Goal: Task Accomplishment & Management: Manage account settings

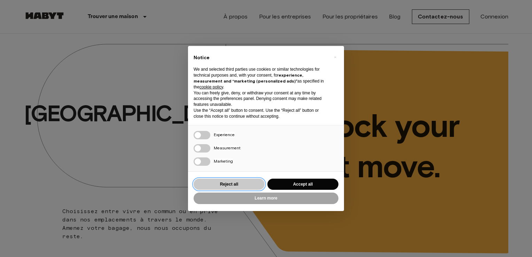
click at [229, 186] on button "Reject all" at bounding box center [229, 184] width 71 height 11
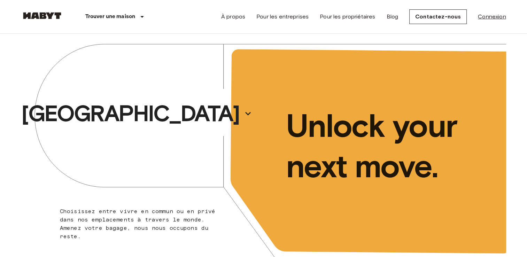
click at [491, 16] on link "Connexion" at bounding box center [492, 17] width 28 height 8
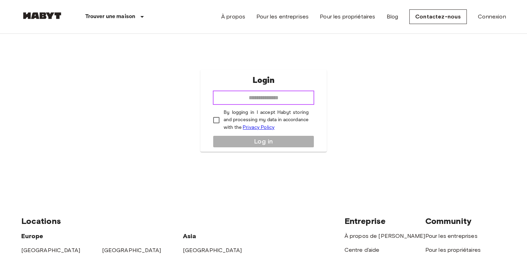
click at [266, 98] on input "email" at bounding box center [263, 98] width 101 height 14
type input "**********"
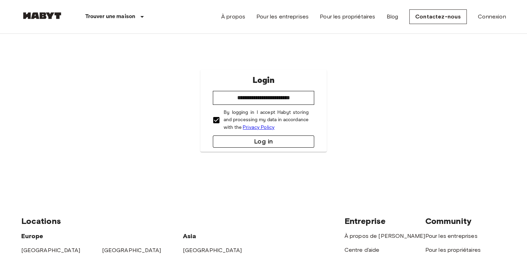
click at [243, 141] on button "Log in" at bounding box center [263, 141] width 101 height 12
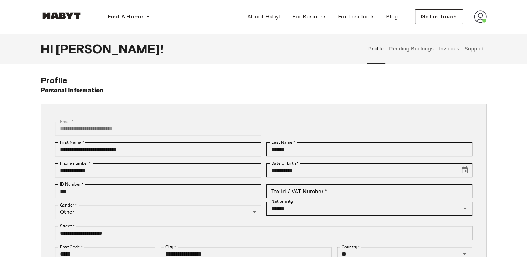
click at [413, 48] on button "Pending Bookings" at bounding box center [411, 48] width 46 height 31
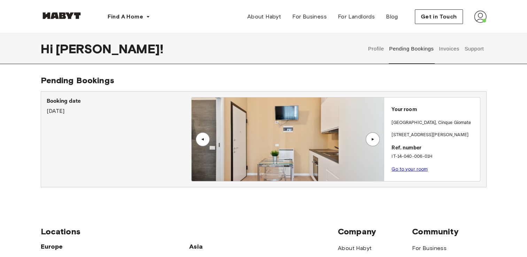
click at [452, 50] on button "Invoices" at bounding box center [449, 48] width 22 height 31
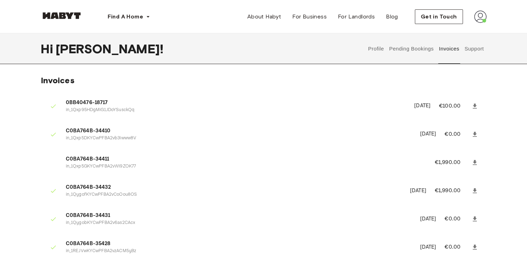
click at [471, 49] on button "Support" at bounding box center [473, 48] width 21 height 31
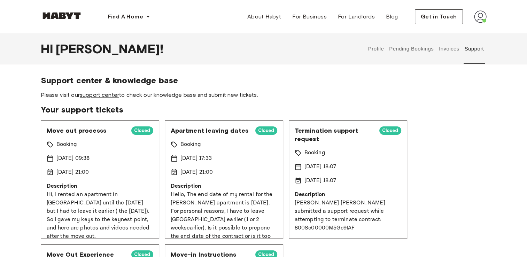
click at [111, 96] on link "support center" at bounding box center [99, 95] width 39 height 7
click at [418, 53] on button "Pending Bookings" at bounding box center [411, 48] width 46 height 31
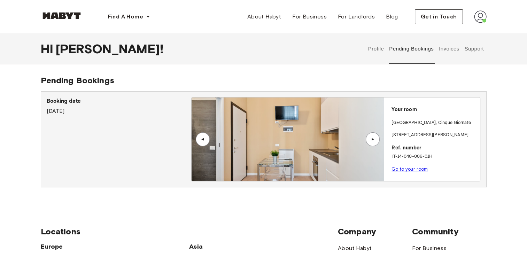
click at [448, 50] on button "Invoices" at bounding box center [449, 48] width 22 height 31
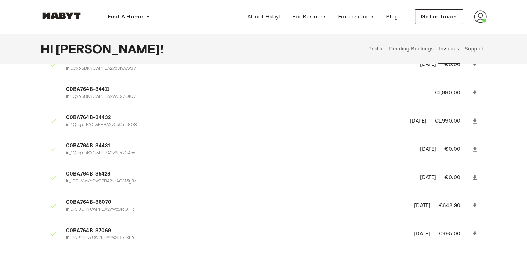
scroll to position [35, 0]
